Goal: Transaction & Acquisition: Obtain resource

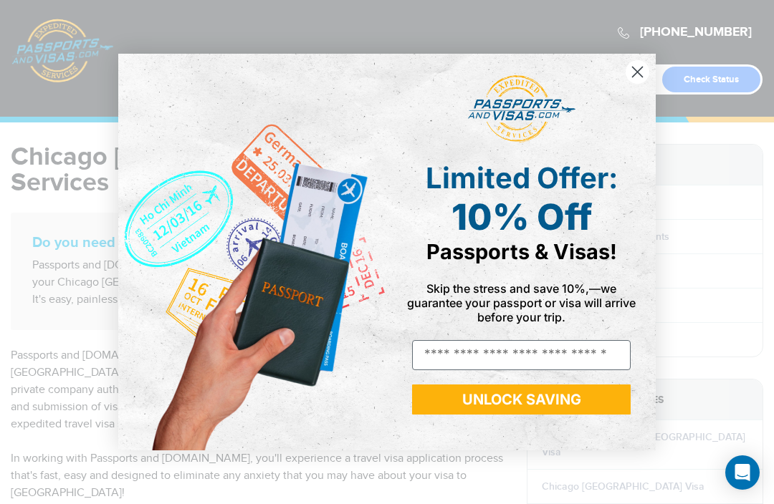
click at [648, 77] on circle "Close dialog" at bounding box center [637, 72] width 24 height 24
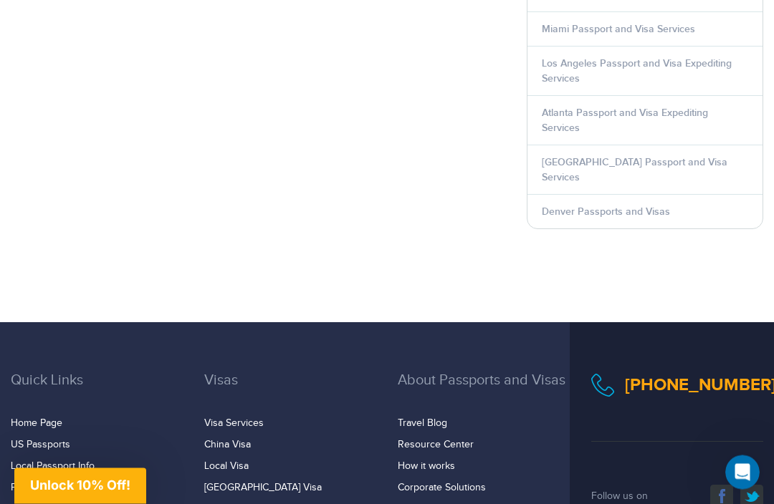
scroll to position [791, 0]
click at [244, 418] on link "Visa Services" at bounding box center [233, 423] width 59 height 11
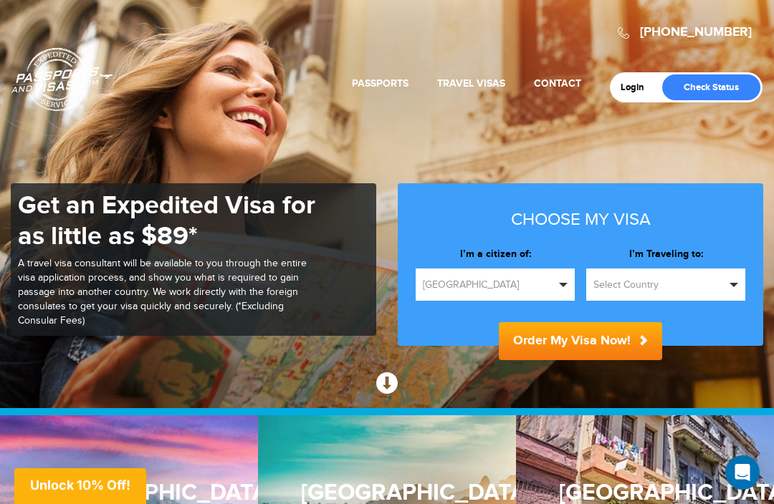
click at [535, 312] on fieldset "**********" at bounding box center [580, 296] width 330 height 99
click at [682, 284] on span "Select Country" at bounding box center [659, 285] width 132 height 14
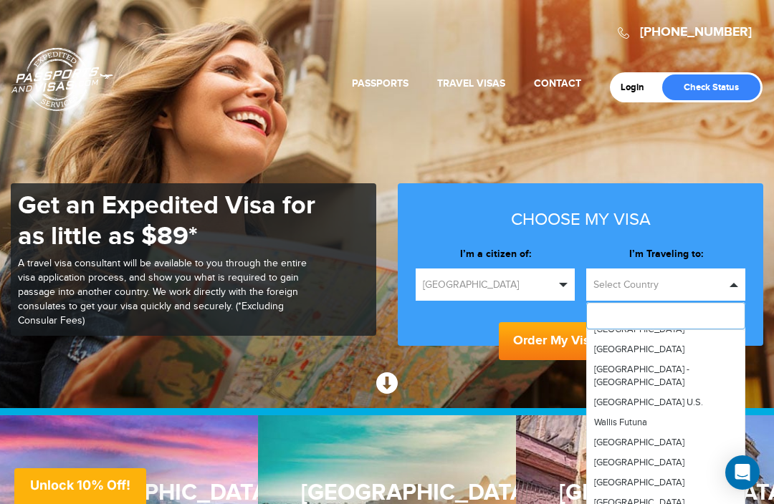
scroll to position [4984, 0]
click at [615, 345] on span "Vietnam" at bounding box center [639, 349] width 90 height 11
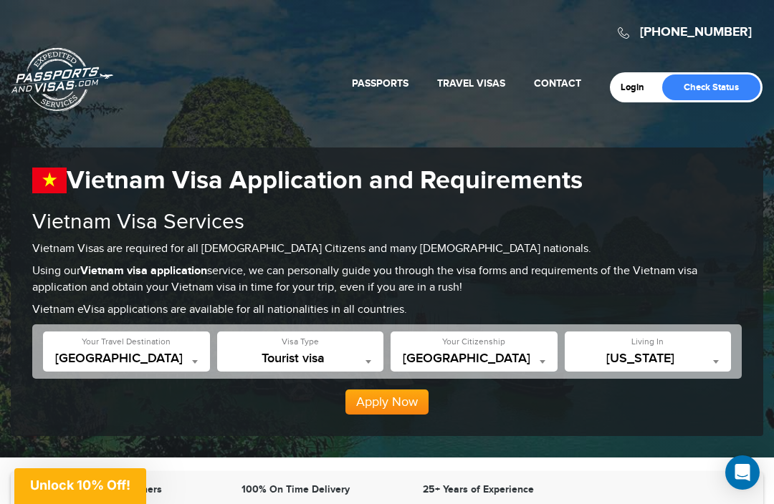
click at [714, 357] on span at bounding box center [715, 361] width 14 height 19
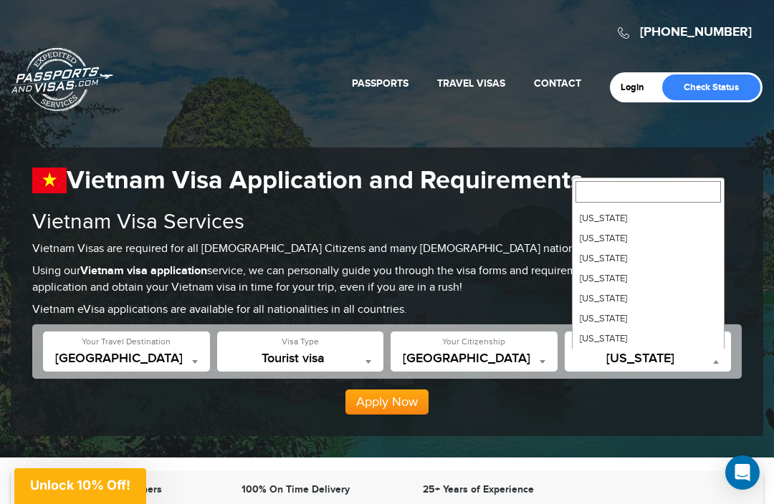
scroll to position [158, 0]
select select "**"
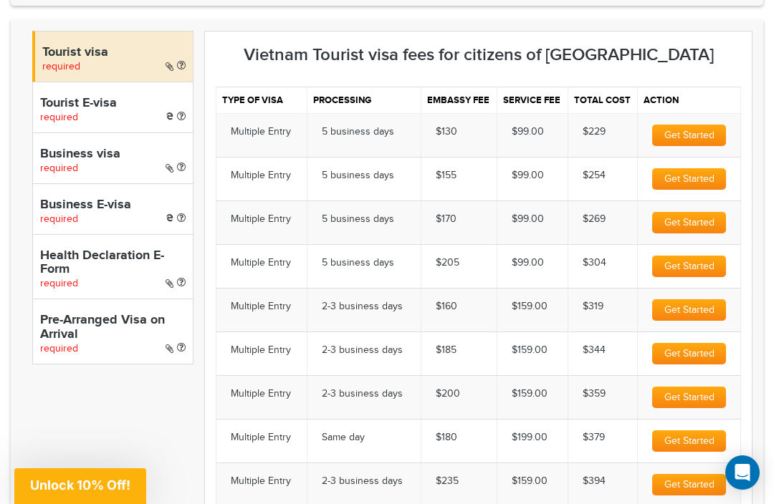
scroll to position [504, 0]
